Goal: Task Accomplishment & Management: Use online tool/utility

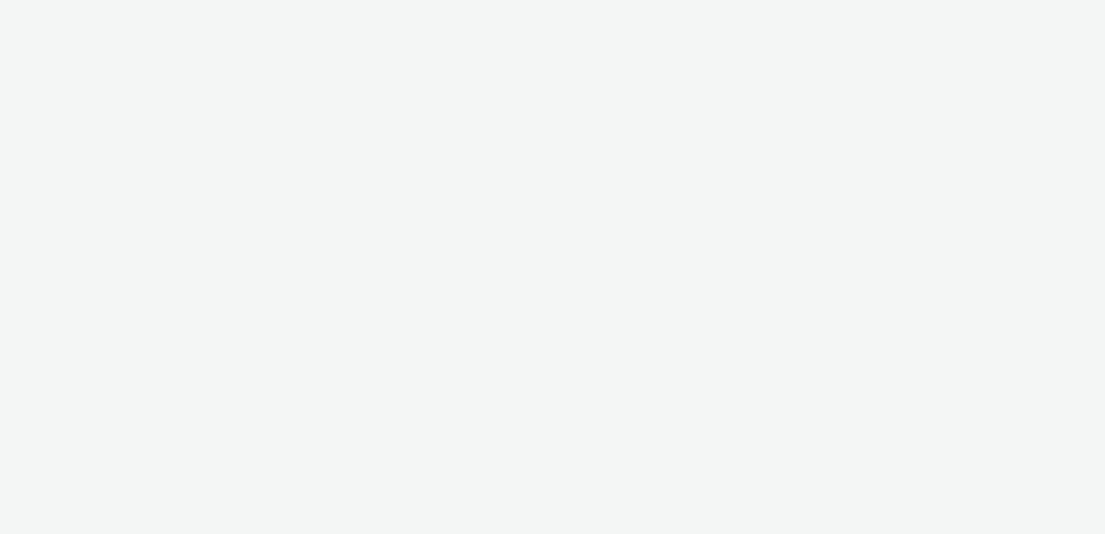
select select "b34ceae8-b405-47a5-9a73-edd6bbb83581"
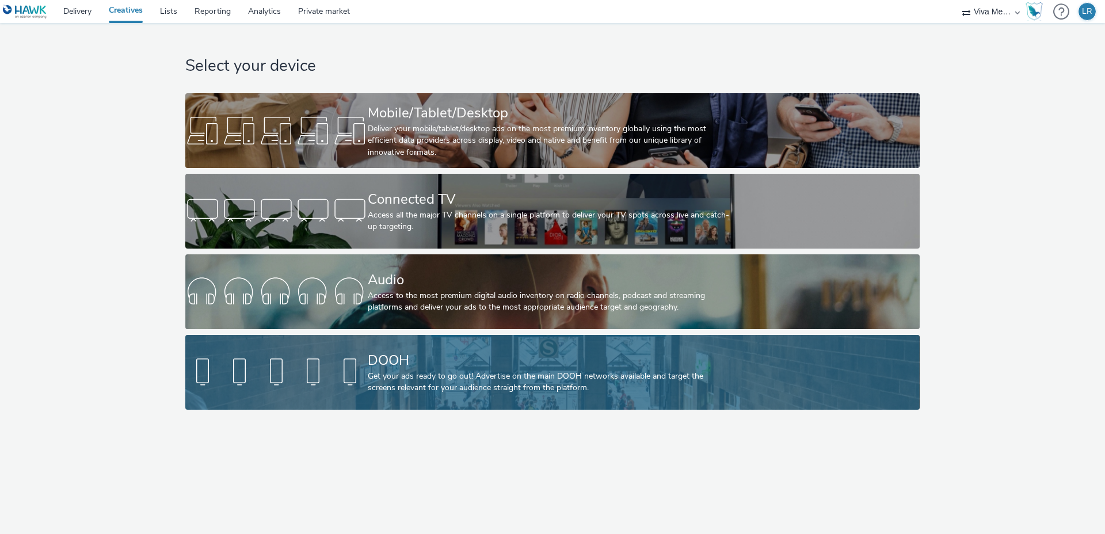
click at [442, 363] on div "DOOH" at bounding box center [550, 361] width 365 height 20
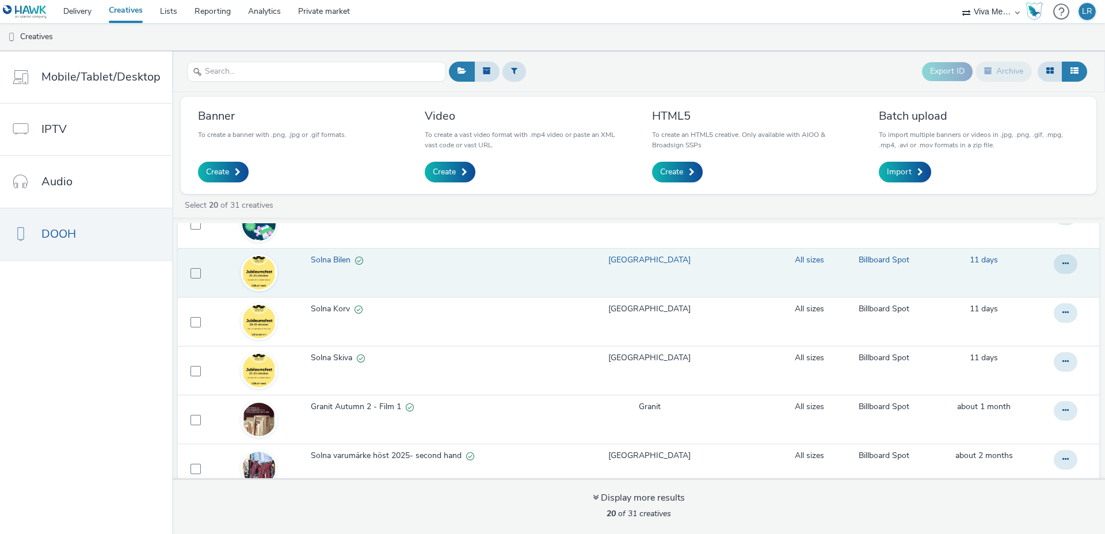
scroll to position [113, 0]
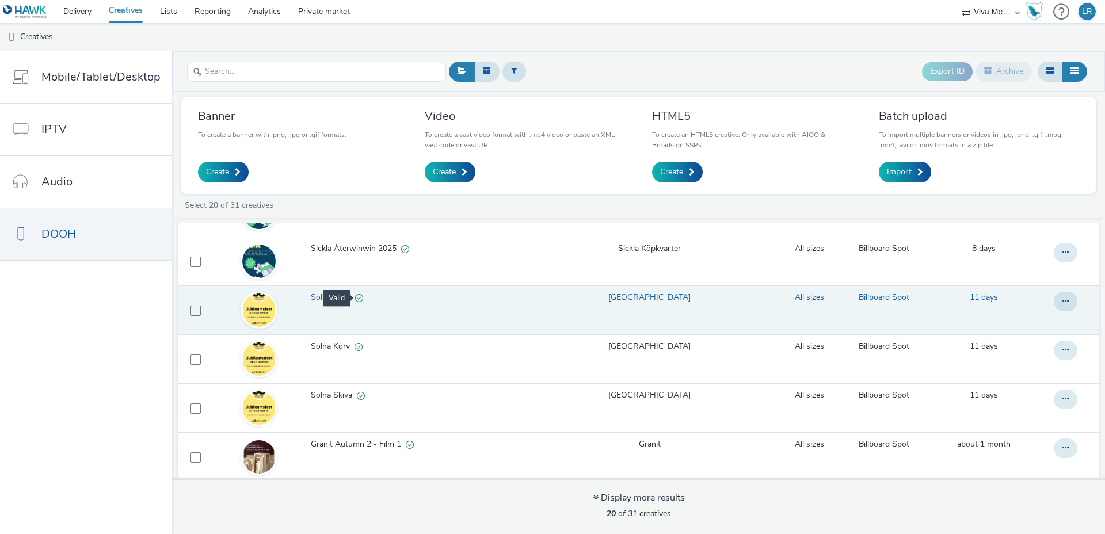
click at [363, 299] on div "Valid" at bounding box center [359, 298] width 8 height 12
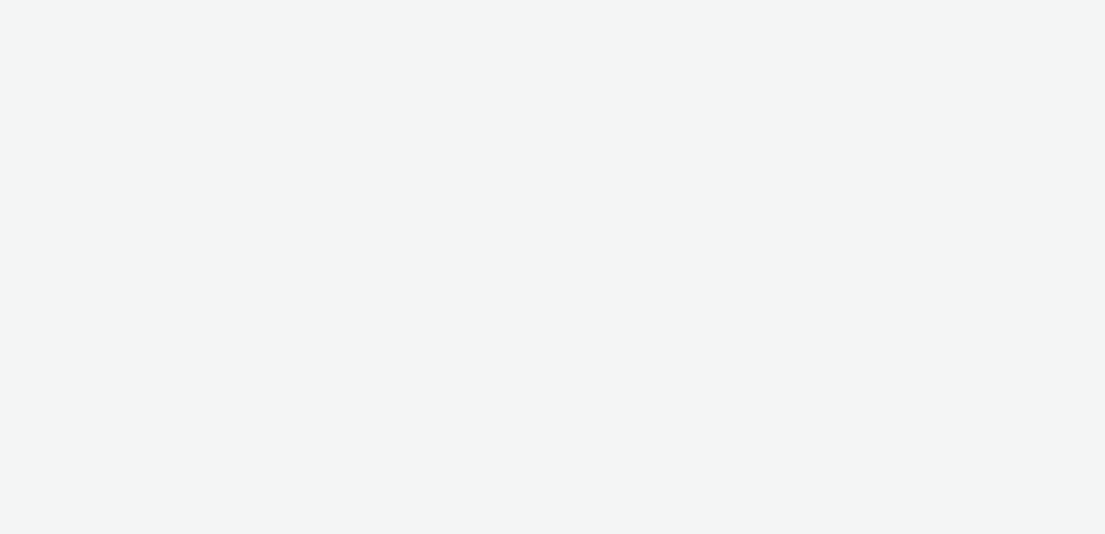
select select "b34ceae8-b405-47a5-9a73-edd6bbb83581"
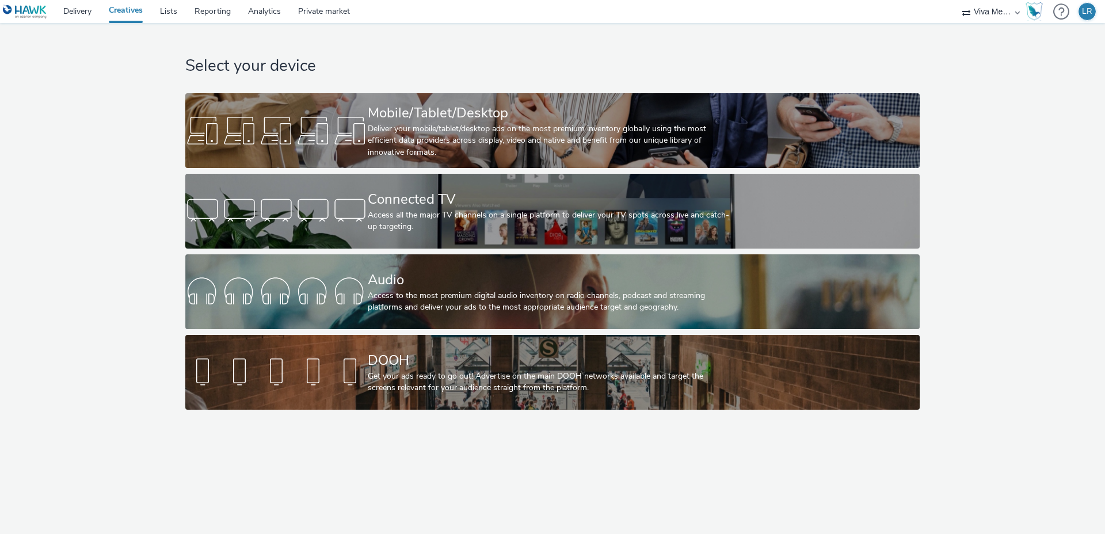
scroll to position [0, 4]
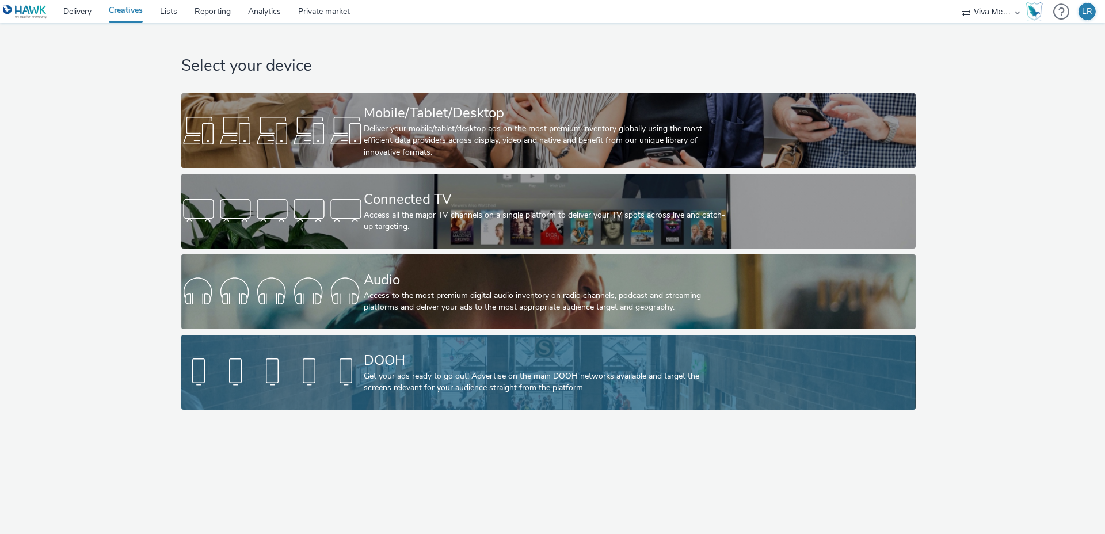
click at [429, 376] on div "Get your ads ready to go out! Advertise on the main DOOH networks available and…" at bounding box center [546, 383] width 365 height 24
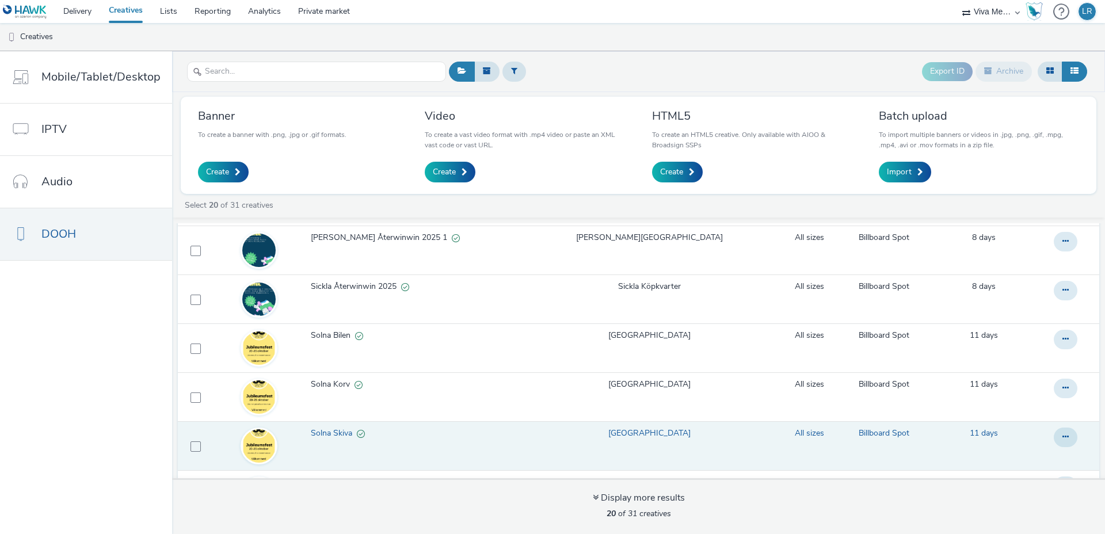
scroll to position [76, 0]
click at [332, 436] on span "Solna Skiva" at bounding box center [334, 433] width 46 height 12
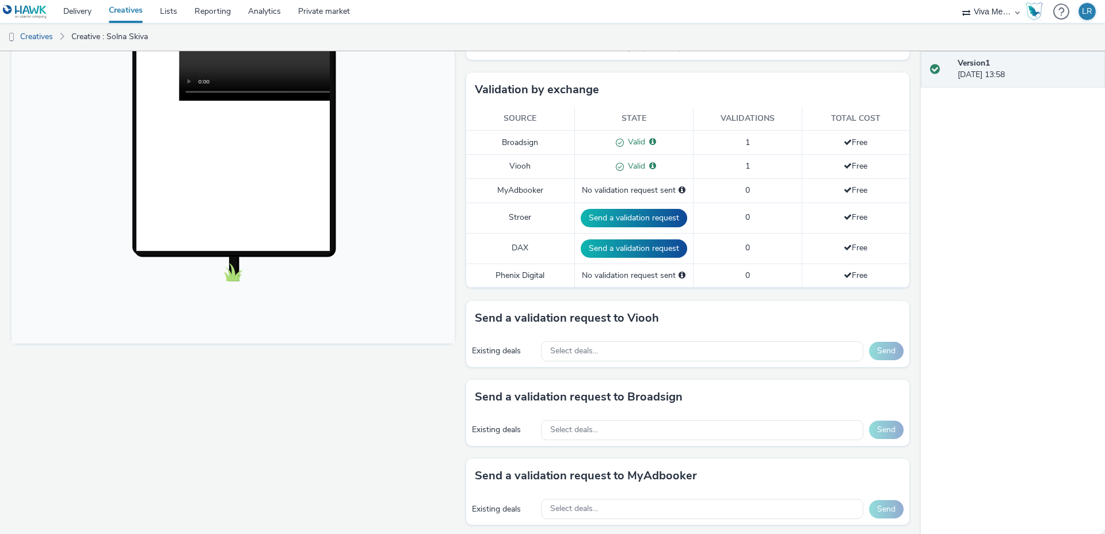
scroll to position [263, 0]
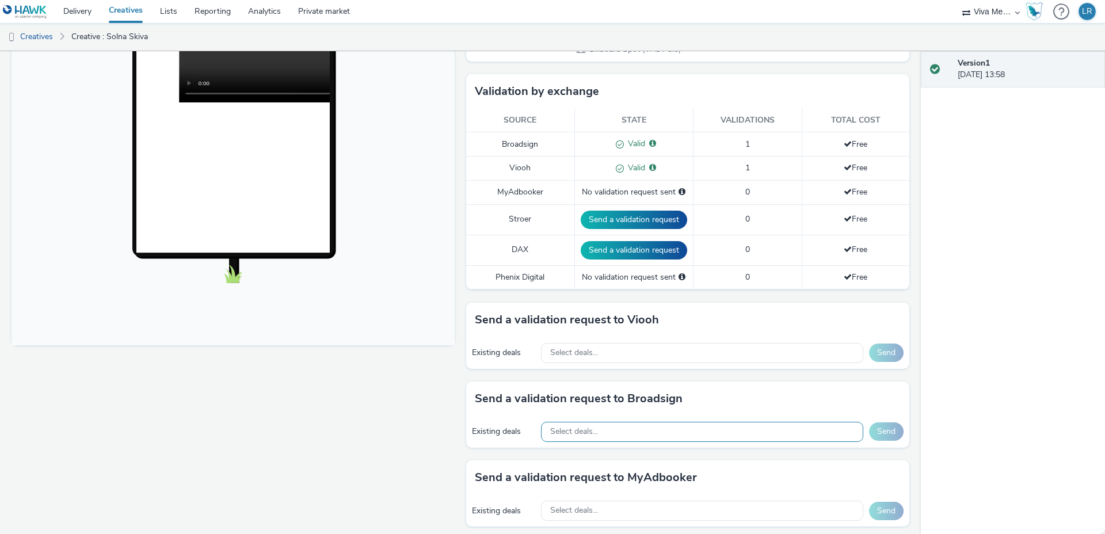
click at [681, 427] on div "Select deals..." at bounding box center [702, 432] width 322 height 20
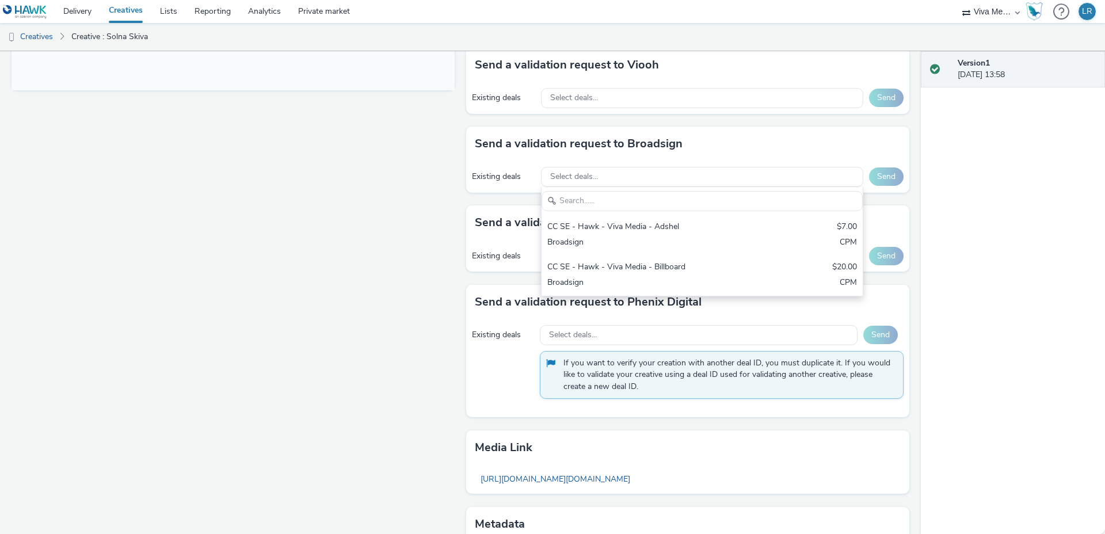
scroll to position [519, 0]
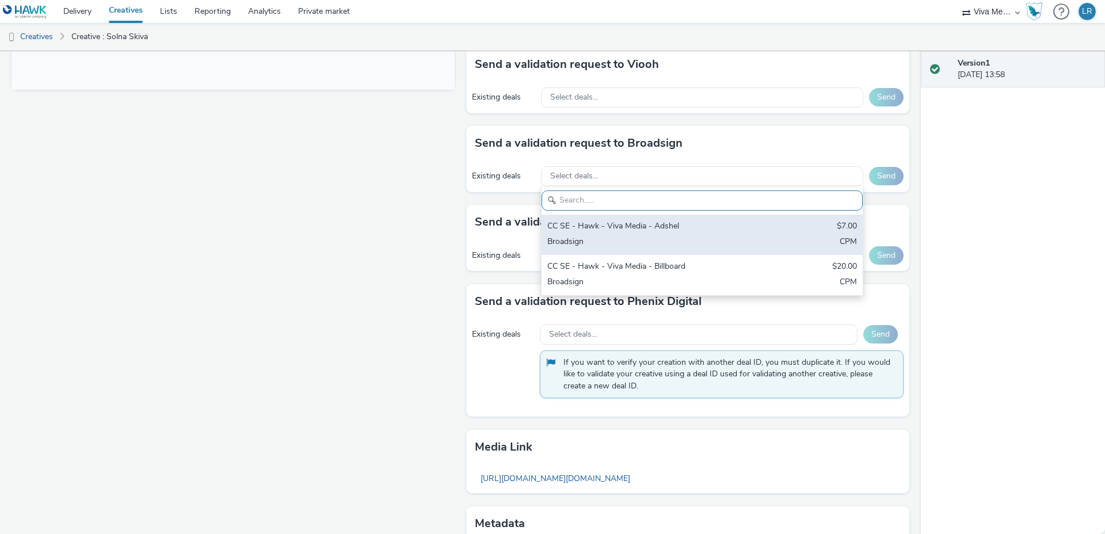
click at [782, 233] on div "CC SE - Hawk - Viva Media - Adshel $7.00 Broadsign CPM" at bounding box center [702, 235] width 321 height 40
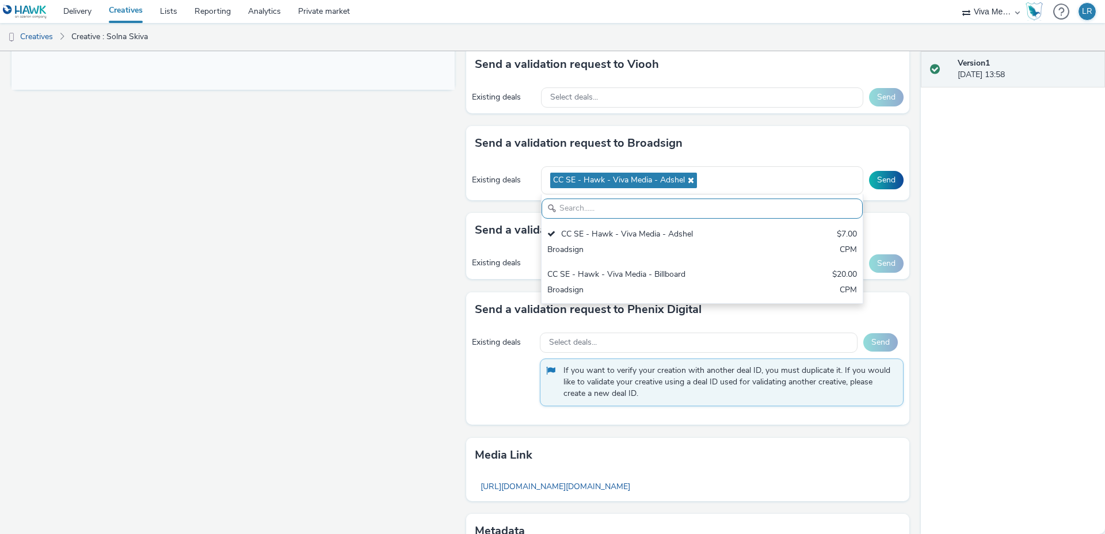
click at [425, 207] on div "Fullscreen" at bounding box center [236, 114] width 449 height 992
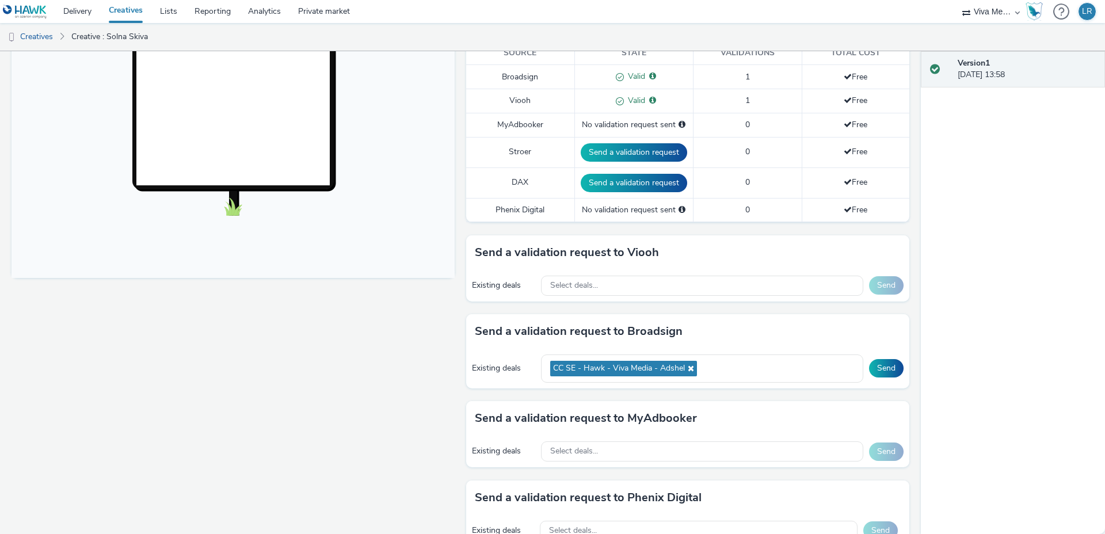
scroll to position [315, 0]
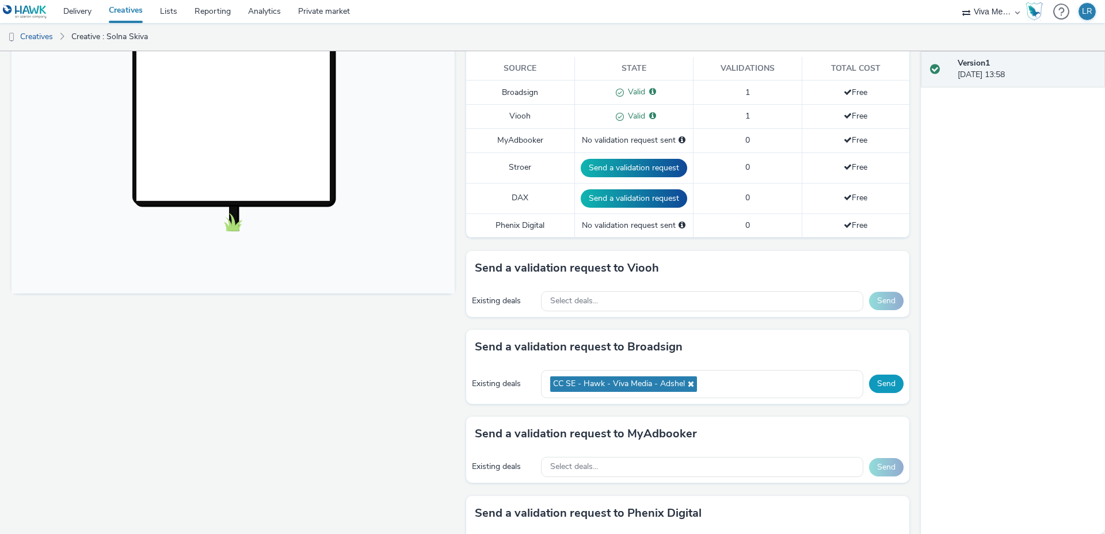
click at [891, 386] on button "Send" at bounding box center [886, 384] width 35 height 18
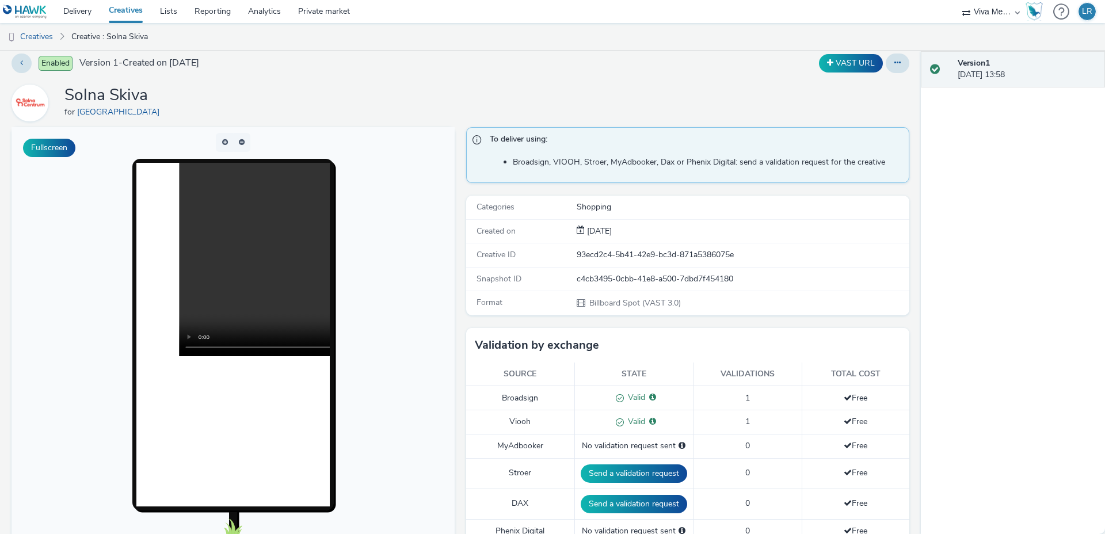
scroll to position [0, 0]
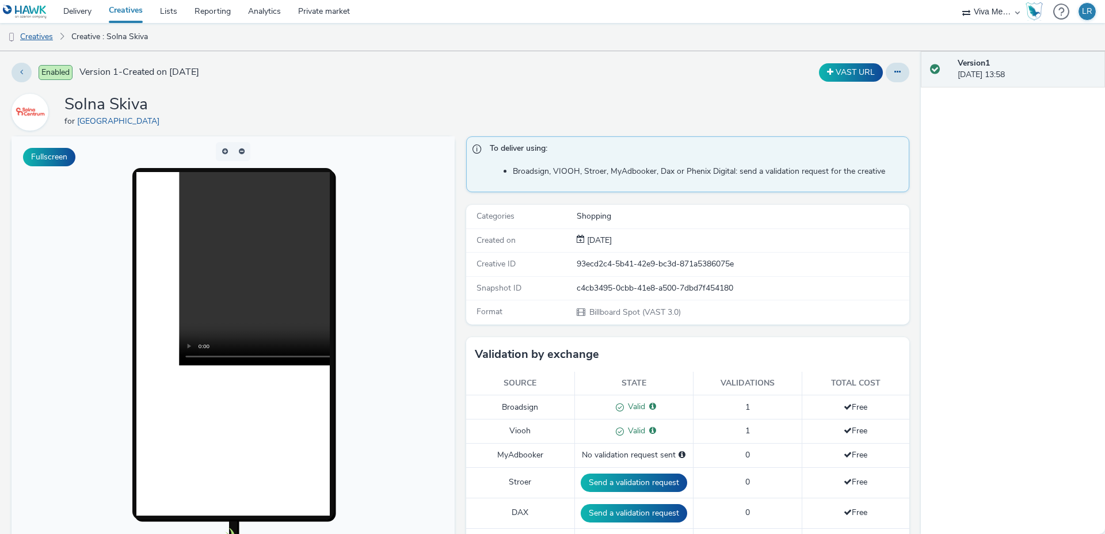
click at [42, 38] on link "Creatives" at bounding box center [29, 37] width 59 height 28
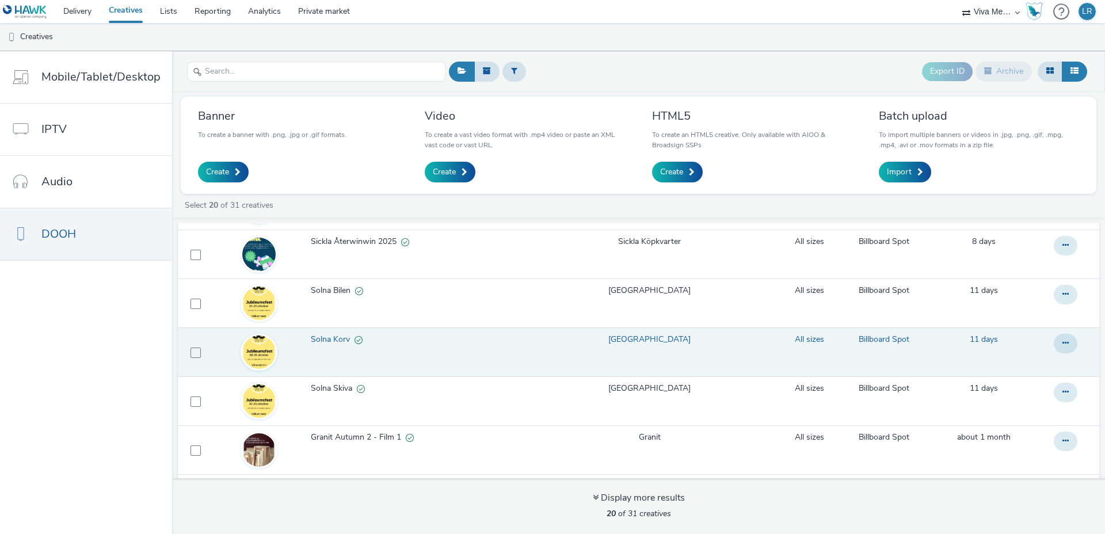
scroll to position [120, 0]
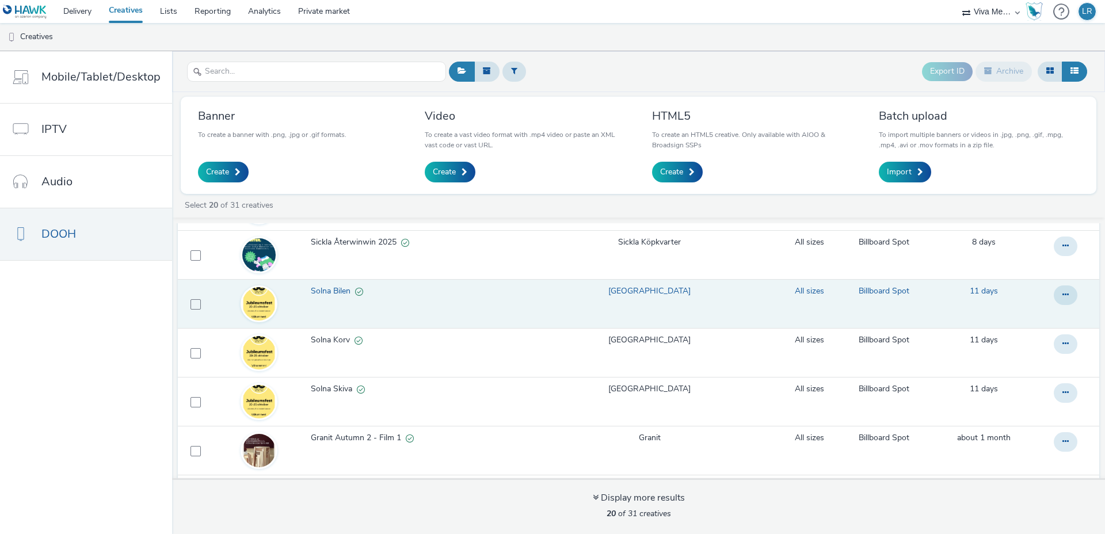
click at [326, 288] on span "Solna Bilen" at bounding box center [333, 291] width 44 height 12
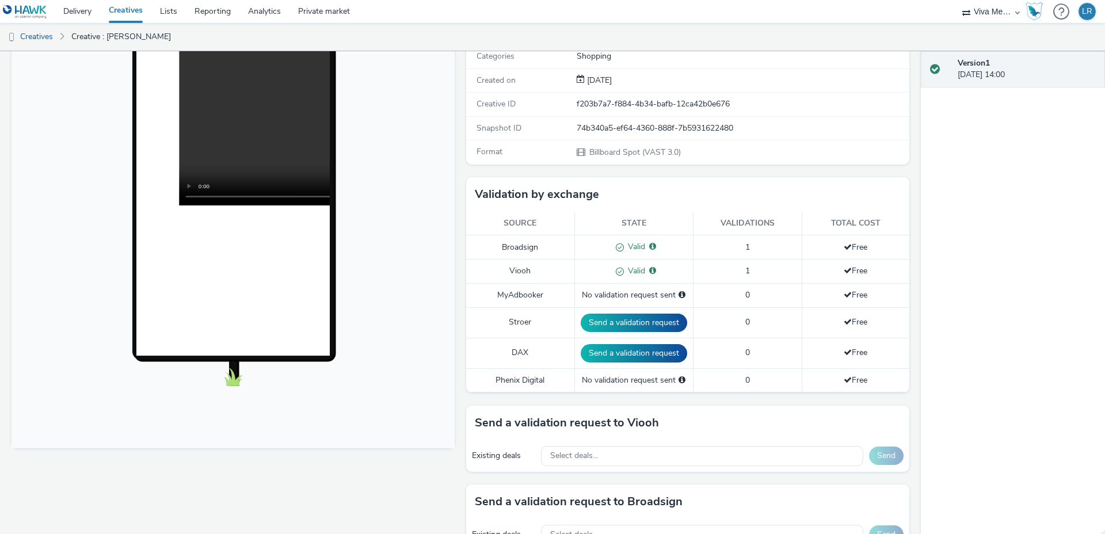
scroll to position [197, 0]
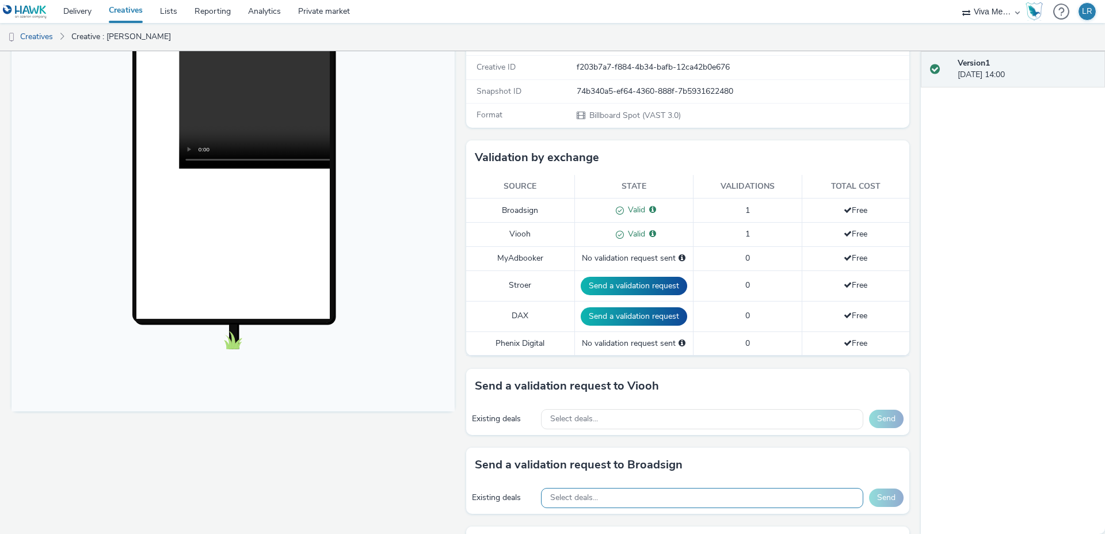
click at [550, 498] on span "Select deals..." at bounding box center [574, 498] width 48 height 10
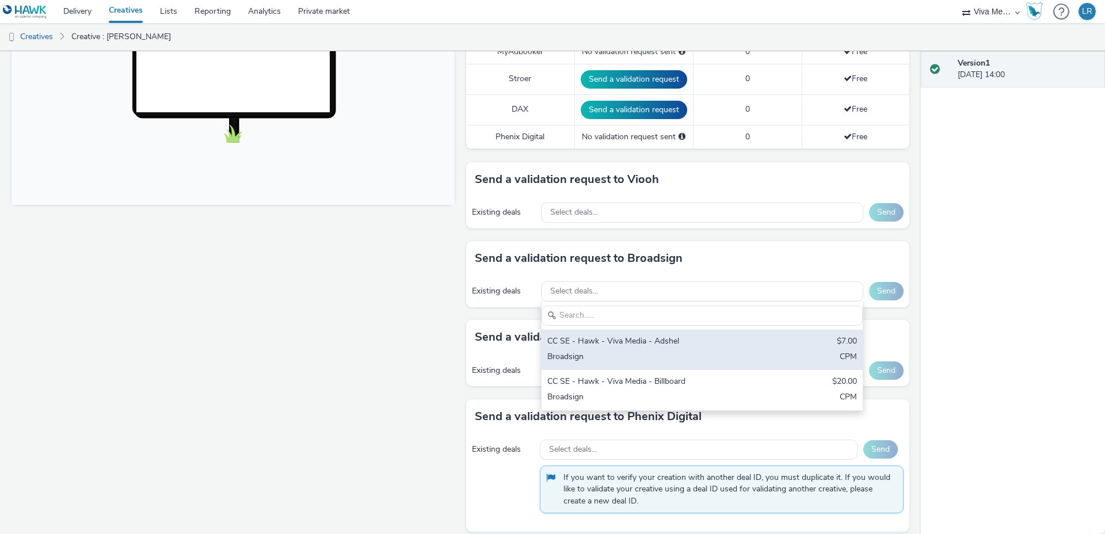
scroll to position [410, 0]
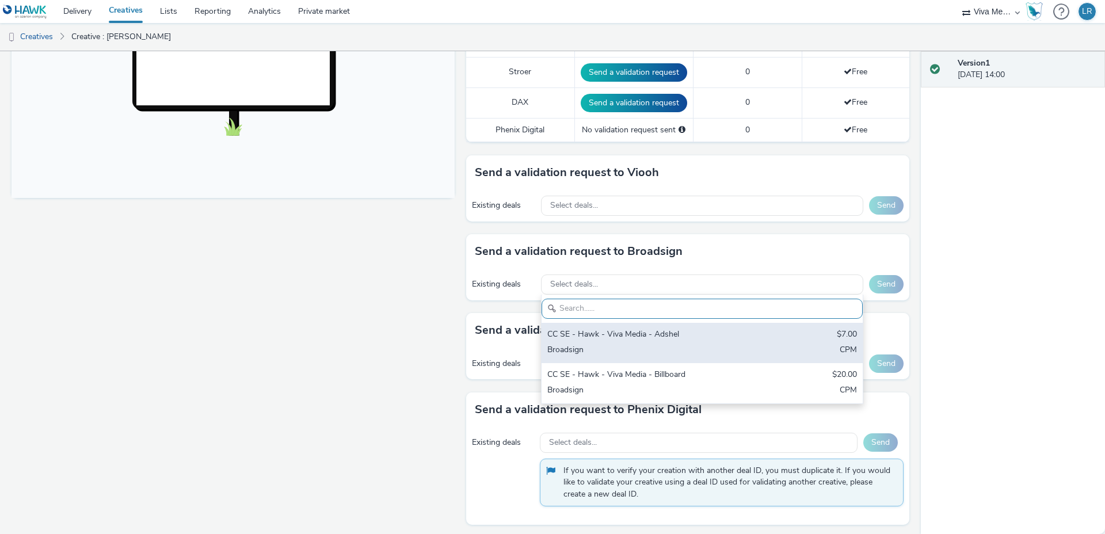
click at [709, 345] on div "Broadsign" at bounding box center [649, 350] width 204 height 13
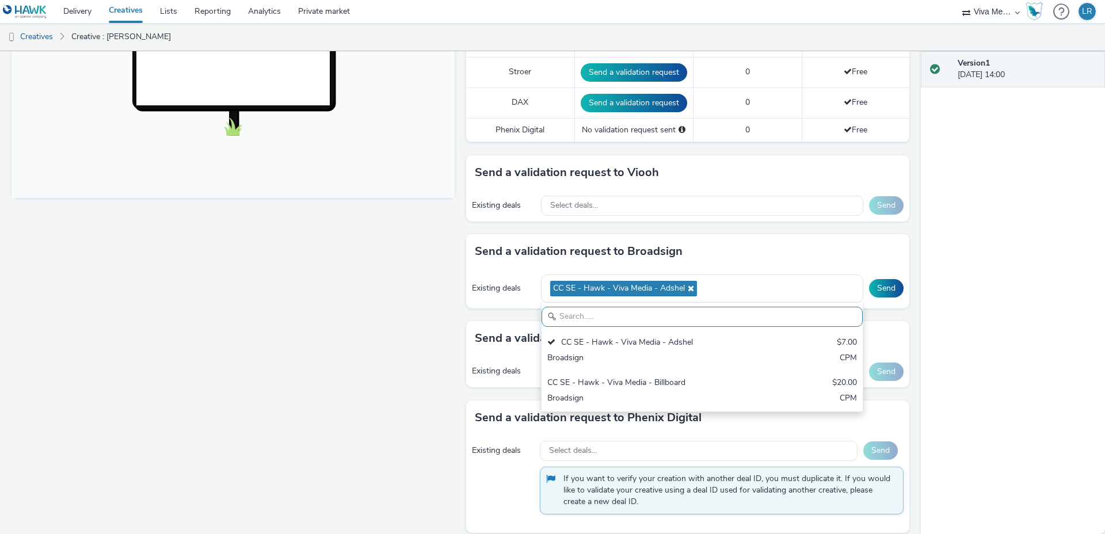
click at [832, 253] on div "Send a validation request to Broadsign" at bounding box center [687, 251] width 443 height 35
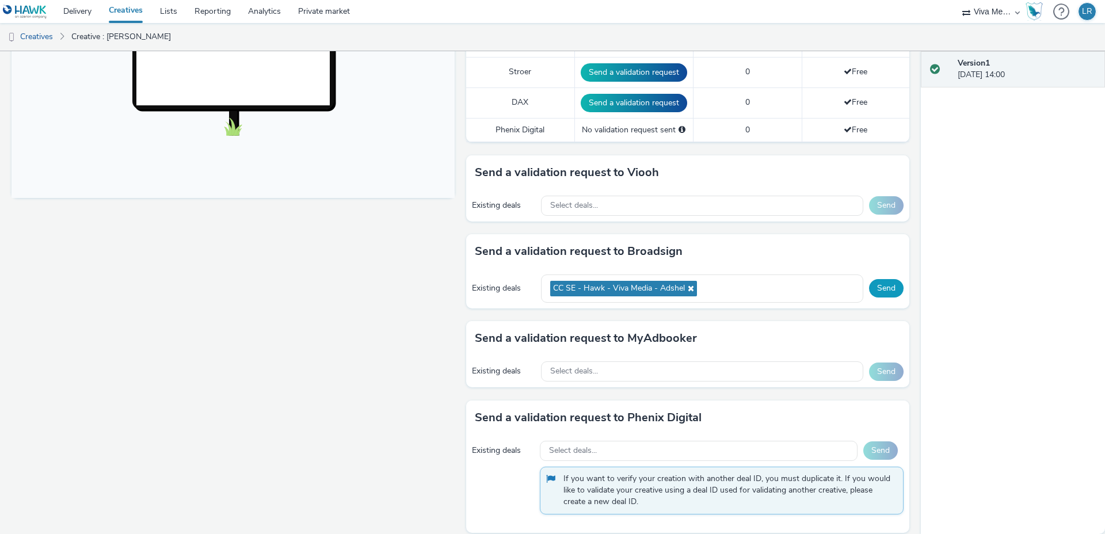
click at [892, 288] on button "Send" at bounding box center [886, 288] width 35 height 18
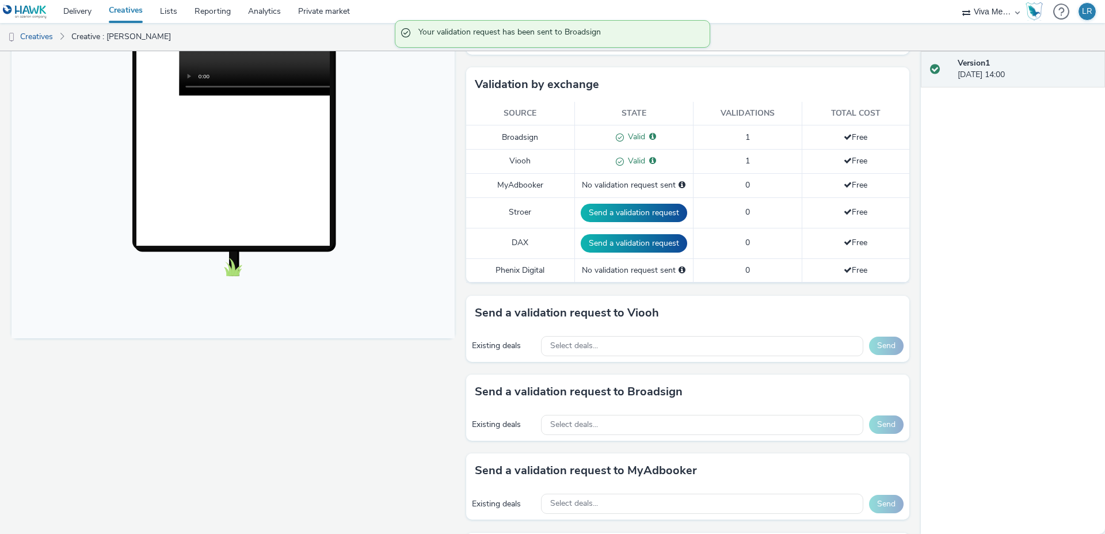
scroll to position [0, 0]
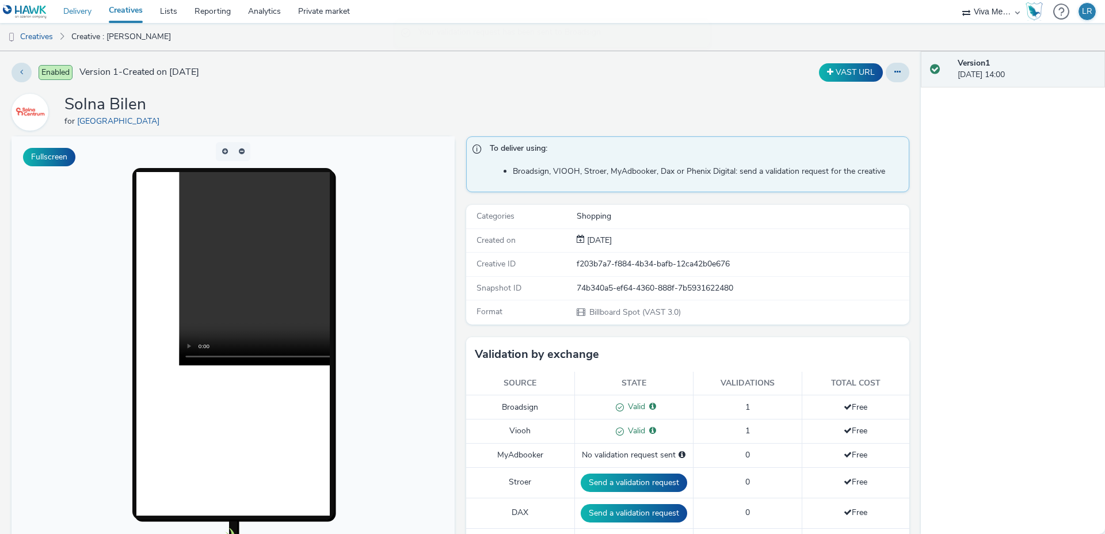
click at [73, 10] on link "Delivery" at bounding box center [77, 11] width 45 height 23
